Goal: Contribute content: Share content

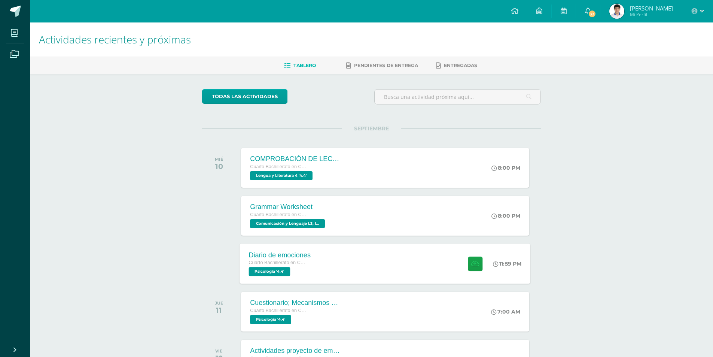
click at [367, 266] on div "Diario de emociones Cuarto Bachillerato en Ciencias y Letras Psicología '4.4' 1…" at bounding box center [385, 263] width 291 height 40
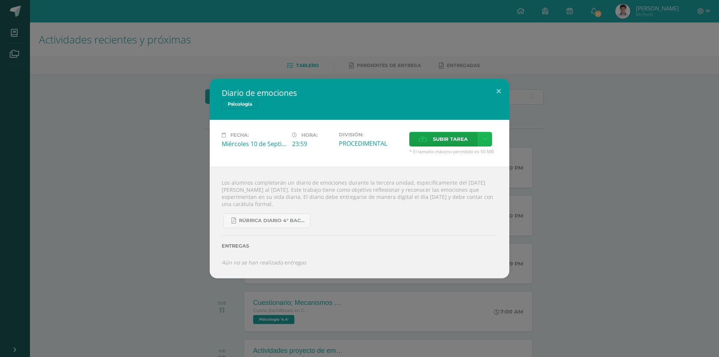
click at [487, 145] on link at bounding box center [484, 139] width 15 height 15
click at [482, 161] on div "Subir enlace Ingresa el enlace Cancelar Aceptar" at bounding box center [458, 155] width 76 height 20
click at [468, 156] on link "Subir enlace" at bounding box center [458, 155] width 75 height 12
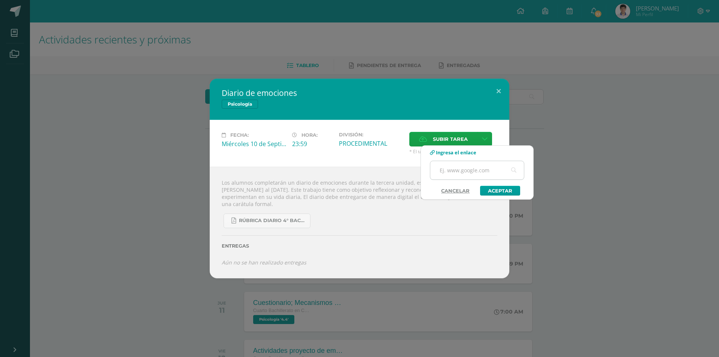
click at [471, 177] on input "text" at bounding box center [477, 170] width 94 height 18
paste input "[URL][DOMAIN_NAME]"
type input "[URL][DOMAIN_NAME]"
click at [490, 186] on link "Aceptar" at bounding box center [500, 191] width 40 height 10
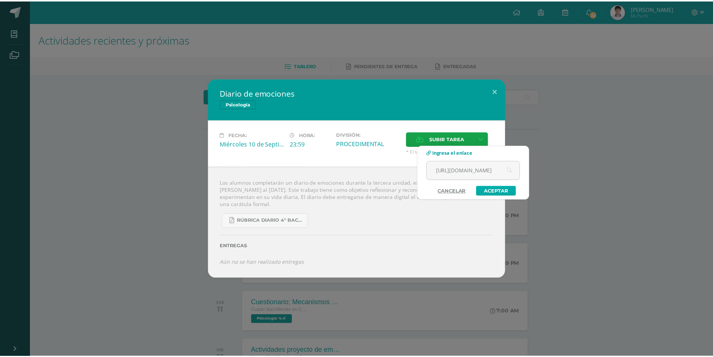
scroll to position [0, 0]
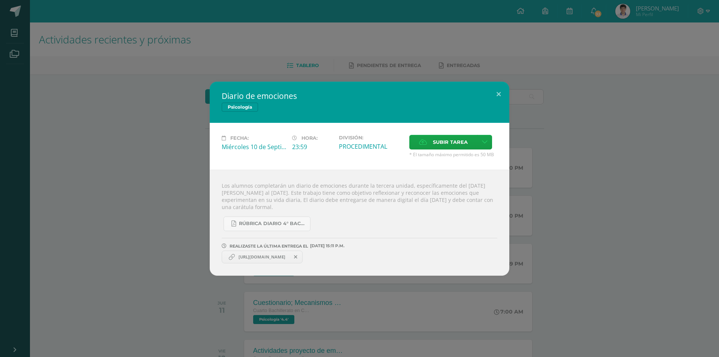
click at [277, 259] on span "[URL][DOMAIN_NAME]" at bounding box center [262, 257] width 54 height 6
click at [281, 258] on span "[URL][DOMAIN_NAME]" at bounding box center [262, 257] width 54 height 6
click at [648, 168] on div "Diario de emociones Psicología Fecha: [DATE] Hora: 23:59 División: Subir tarea" at bounding box center [359, 179] width 713 height 194
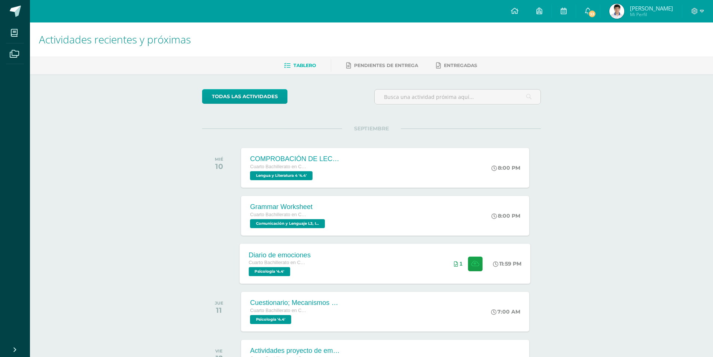
click at [351, 268] on div "Diario de emociones Cuarto Bachillerato en Ciencias y Letras Psicología '4.4' 1…" at bounding box center [385, 263] width 291 height 40
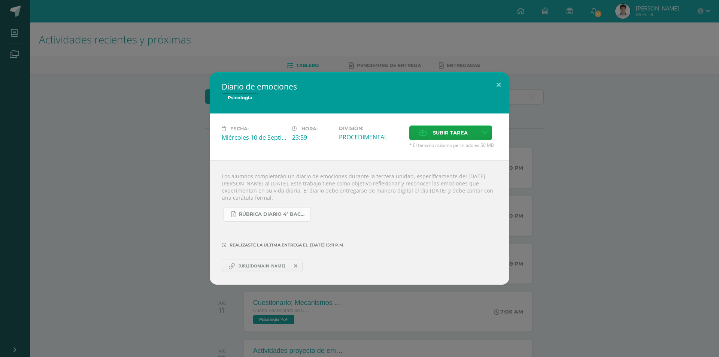
click at [255, 214] on span "RÚBRICA DIARIO 4° BACHI.pdf" at bounding box center [272, 214] width 67 height 6
click at [243, 269] on link "[URL][DOMAIN_NAME]" at bounding box center [262, 265] width 81 height 13
